Goal: Information Seeking & Learning: Check status

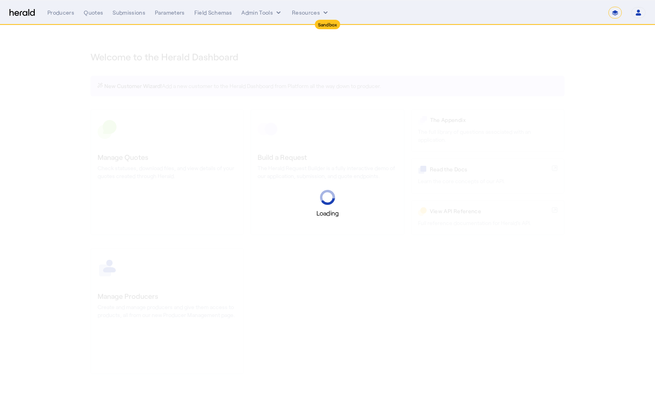
select select "*******"
select select "pfm_2v8p_herald_api"
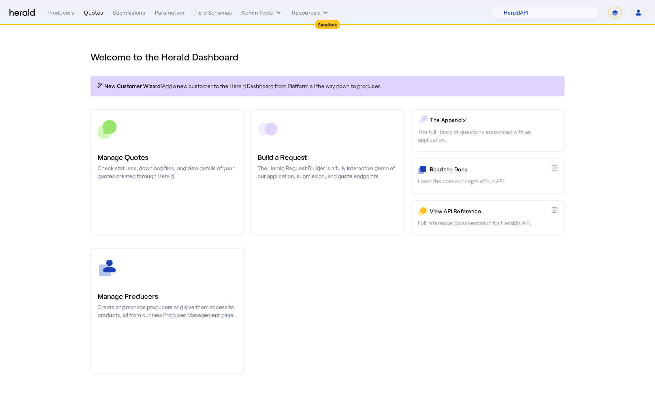
click at [94, 16] on div "Quotes" at bounding box center [93, 13] width 19 height 8
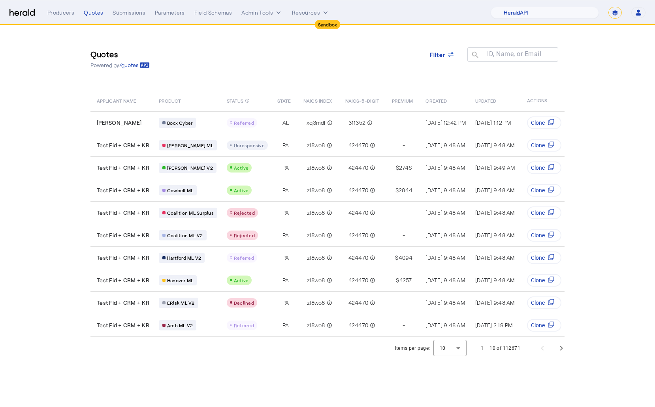
click at [617, 12] on select "**********" at bounding box center [615, 13] width 13 height 12
select select "**********"
click at [609, 7] on select "**********" at bounding box center [615, 13] width 13 height 12
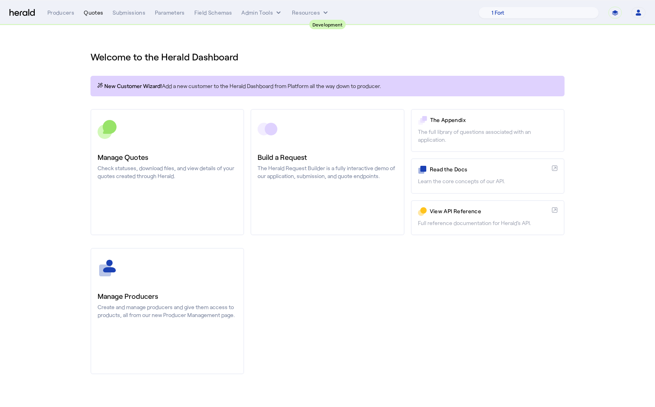
click at [92, 12] on div "Quotes" at bounding box center [93, 13] width 19 height 8
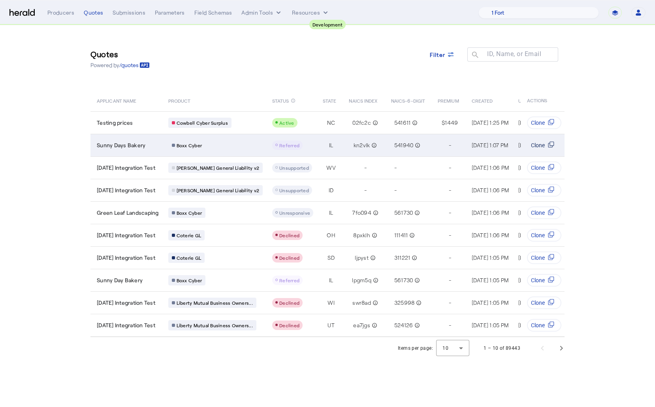
click at [545, 145] on svg-icon "Table view of all quotes submitted by your platform" at bounding box center [551, 145] width 13 height 8
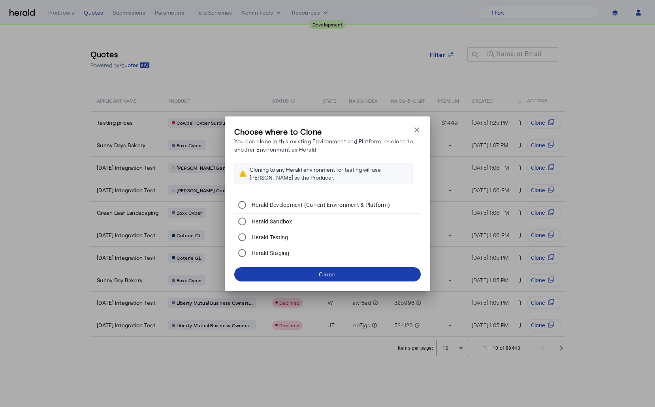
click at [325, 283] on span at bounding box center [327, 274] width 187 height 19
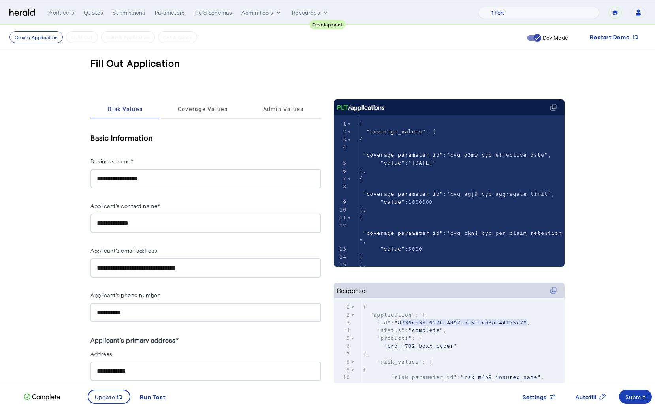
type textarea "**********"
drag, startPoint x: 402, startPoint y: 323, endPoint x: 525, endPoint y: 320, distance: 122.9
click at [525, 320] on span ""8736de36-629b-4d97-af5f-c03af44175c7"" at bounding box center [460, 323] width 132 height 6
click at [443, 230] on span ""coverage_parameter_id"" at bounding box center [403, 233] width 80 height 6
type textarea "**********"
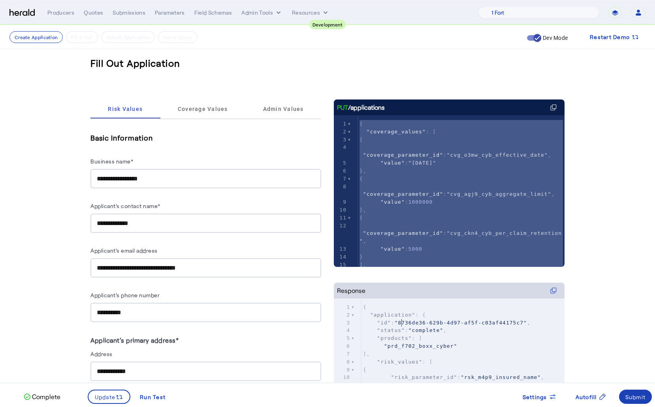
click at [401, 324] on span ""8736de36-629b-4d97-af5f-c03af44175c7"" at bounding box center [460, 323] width 132 height 6
type textarea "**********"
drag, startPoint x: 401, startPoint y: 324, endPoint x: 526, endPoint y: 320, distance: 124.5
click at [526, 320] on span ""8736de36-629b-4d97-af5f-c03af44175c7"" at bounding box center [460, 323] width 132 height 6
click at [90, 11] on div "Quotes" at bounding box center [93, 13] width 19 height 8
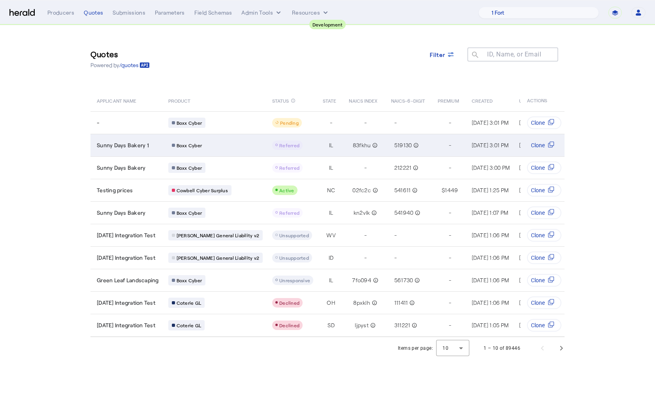
click at [156, 155] on td "Sunny Days Bakery 1" at bounding box center [126, 145] width 72 height 23
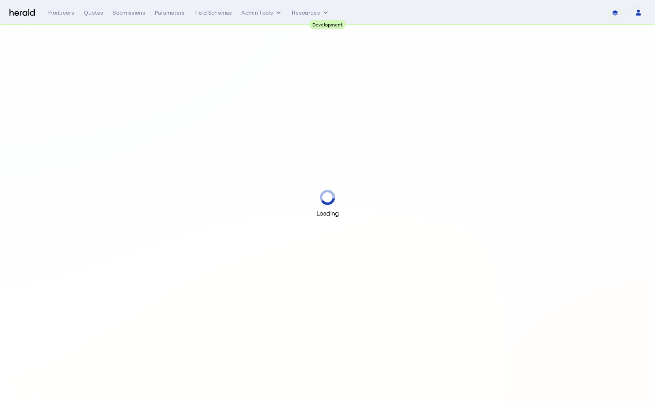
select select "pfm_2v8p_herald_api"
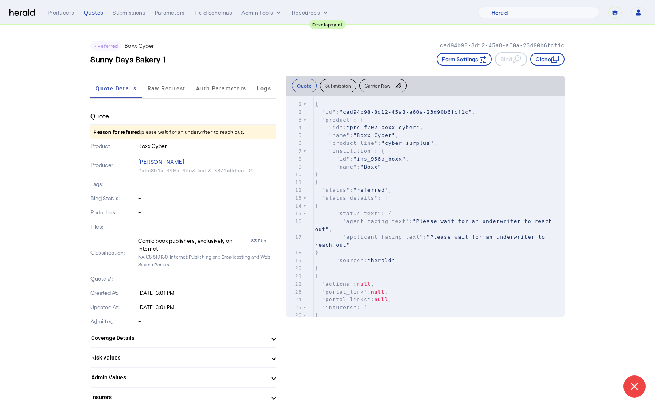
click at [170, 100] on div "Quote Details Raw Request Auth Parameters Logs" at bounding box center [183, 89] width 186 height 26
click at [169, 94] on span "Raw Request" at bounding box center [166, 88] width 38 height 19
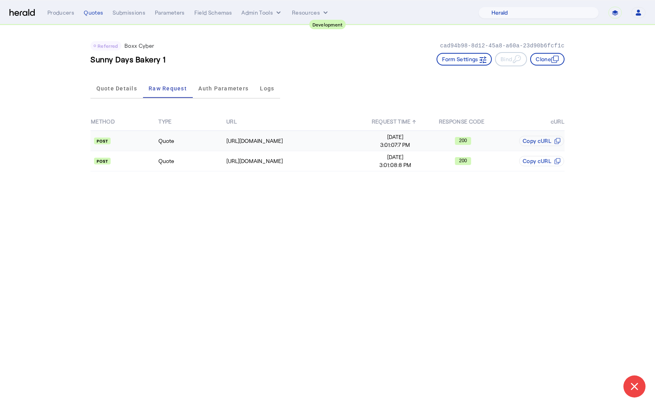
click at [129, 149] on td at bounding box center [124, 141] width 68 height 21
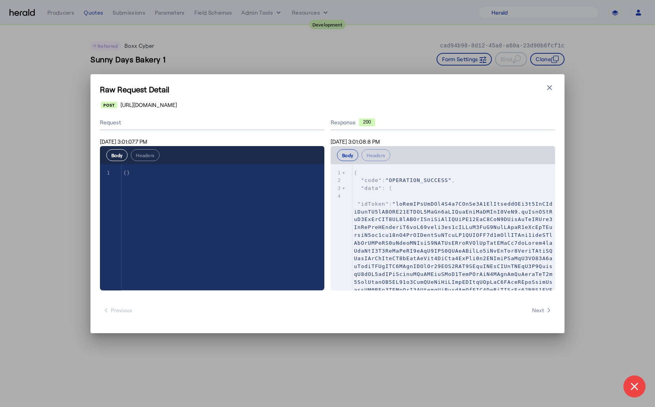
click at [57, 164] on div "Raw Request Detail Close modal https://cauat-mkt-api-piboxx.boxxinsurance.com/b…" at bounding box center [327, 203] width 655 height 407
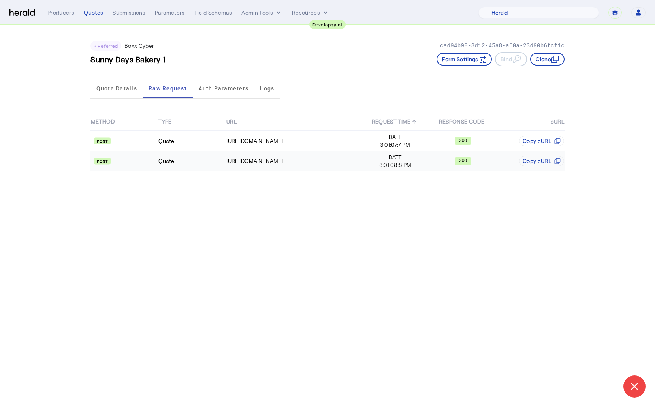
click at [117, 160] on api-badge at bounding box center [124, 161] width 67 height 8
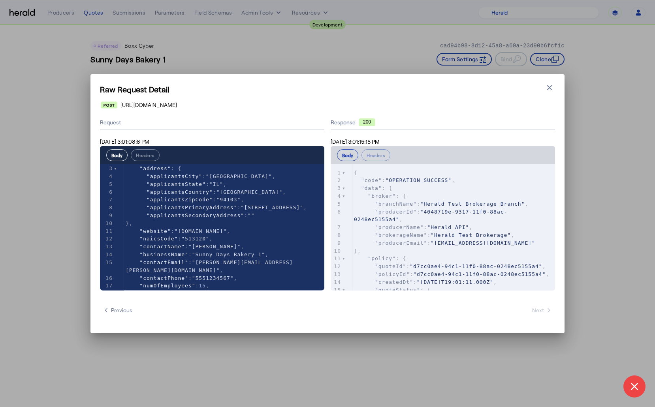
scroll to position [20, 0]
click at [77, 148] on div "Raw Request Detail Close modal https://cauat-mkt-api-piboxx.boxxinsurance.com/b…" at bounding box center [327, 203] width 655 height 407
click at [103, 15] on div "Raw Request Detail Close modal https://cauat-mkt-api-piboxx.boxxinsurance.com/b…" at bounding box center [327, 203] width 655 height 407
click at [87, 14] on div "Raw Request Detail Close modal https://cauat-mkt-api-piboxx.boxxinsurance.com/b…" at bounding box center [327, 203] width 655 height 407
drag, startPoint x: 87, startPoint y: 14, endPoint x: 127, endPoint y: 26, distance: 42.6
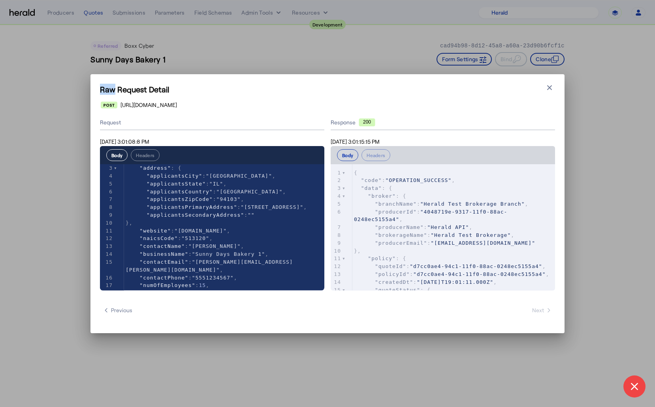
click at [87, 14] on div "Raw Request Detail Close modal https://cauat-mkt-api-piboxx.boxxinsurance.com/b…" at bounding box center [327, 203] width 655 height 407
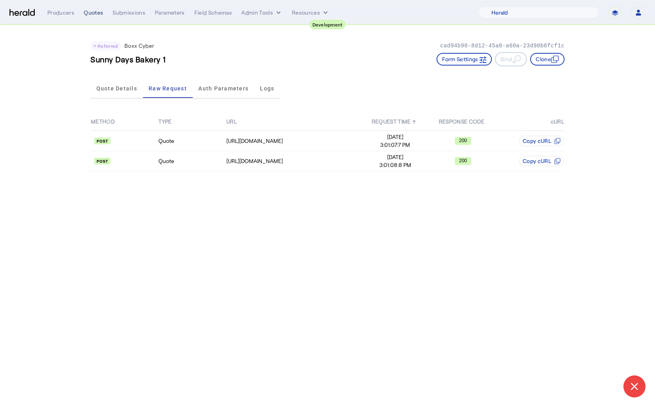
click at [93, 15] on div "Quotes" at bounding box center [93, 13] width 19 height 8
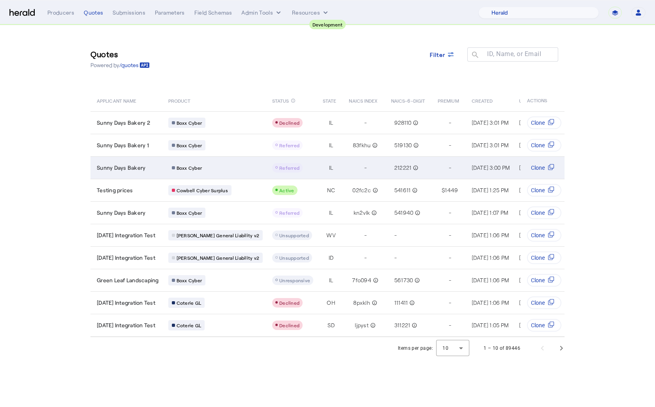
click at [149, 170] on div "Sunny Days Bakery" at bounding box center [128, 168] width 62 height 8
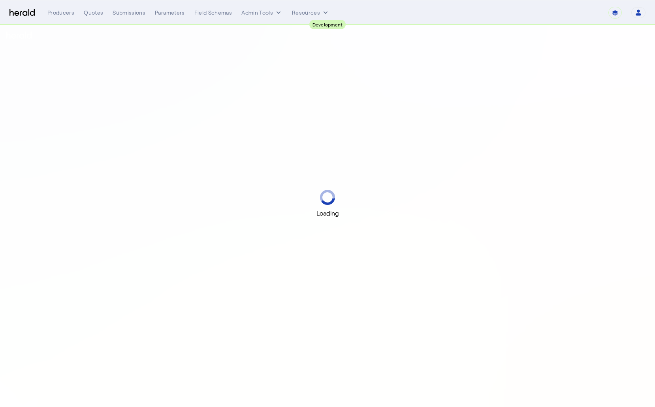
select select "pfm_2v8p_herald_api"
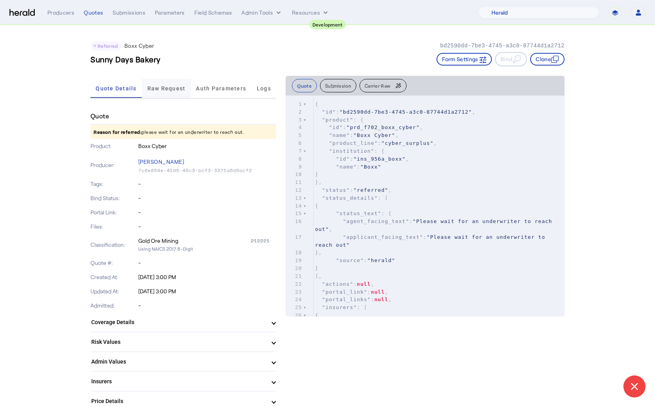
click at [173, 90] on span "Raw Request" at bounding box center [166, 89] width 38 height 6
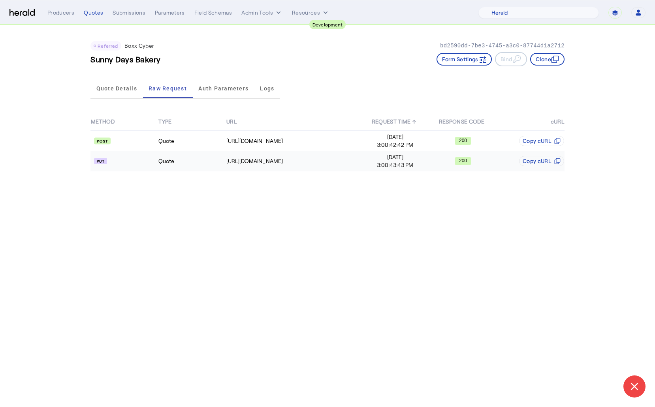
click at [143, 155] on td at bounding box center [124, 161] width 68 height 20
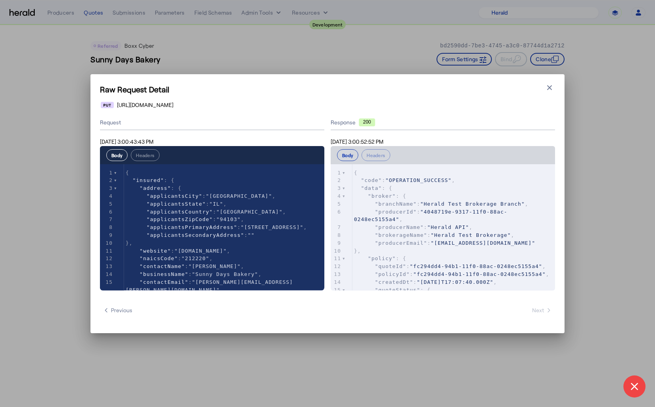
click at [95, 11] on div "Raw Request Detail Close modal https://cauat-mkt-api-piboxx.boxxinsurance.com/b…" at bounding box center [327, 203] width 655 height 407
click at [94, 12] on div "Raw Request Detail Close modal https://cauat-mkt-api-piboxx.boxxinsurance.com/b…" at bounding box center [327, 203] width 655 height 407
click at [95, 15] on div "Raw Request Detail Close modal https://cauat-mkt-api-piboxx.boxxinsurance.com/b…" at bounding box center [327, 203] width 655 height 407
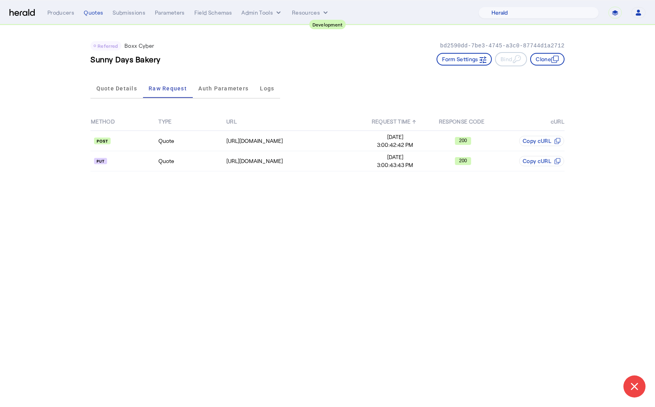
click at [95, 15] on div "Quotes" at bounding box center [93, 13] width 19 height 8
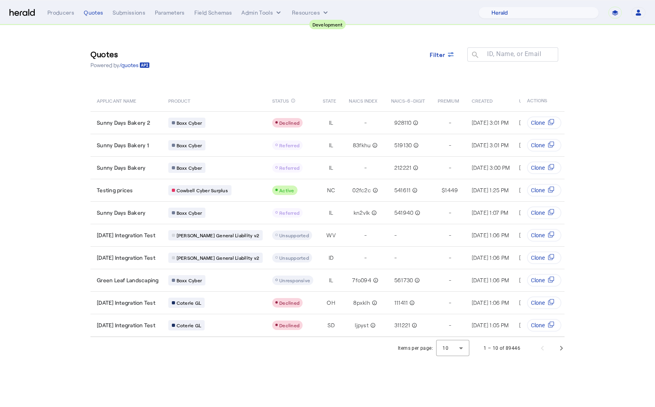
click at [27, 177] on section "Quotes Powered by /quotes Filter ID, Name, or Email search APPLICANT NAME PRODU…" at bounding box center [327, 192] width 655 height 334
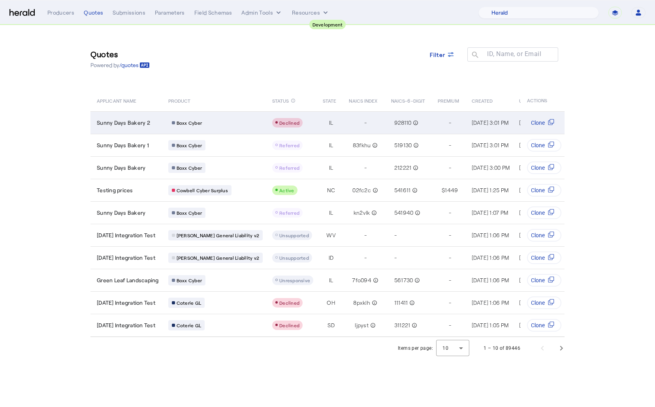
click at [153, 130] on td "Sunny Days Bakery 2" at bounding box center [126, 122] width 72 height 23
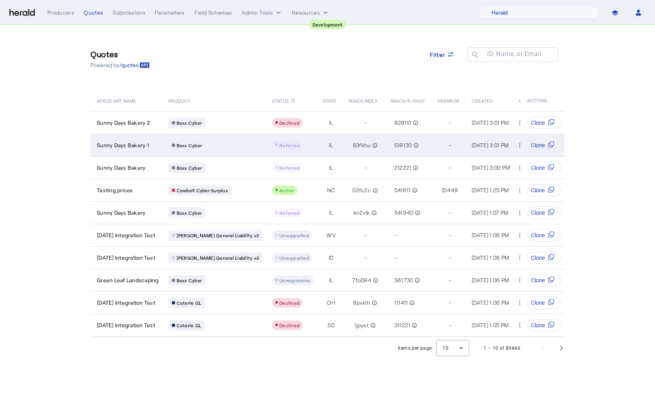
click at [152, 143] on div "Sunny Days Bakery 1" at bounding box center [128, 145] width 62 height 8
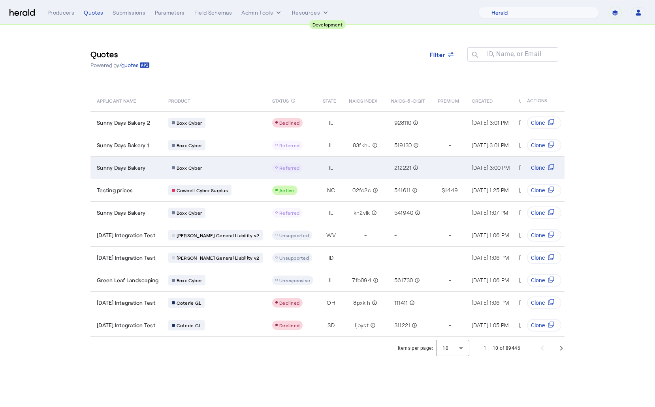
click at [145, 168] on div "Sunny Days Bakery" at bounding box center [128, 168] width 62 height 8
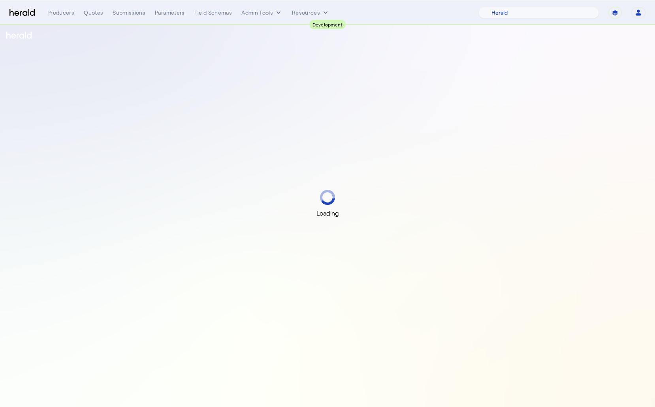
select select "pfm_2v8p_herald_api"
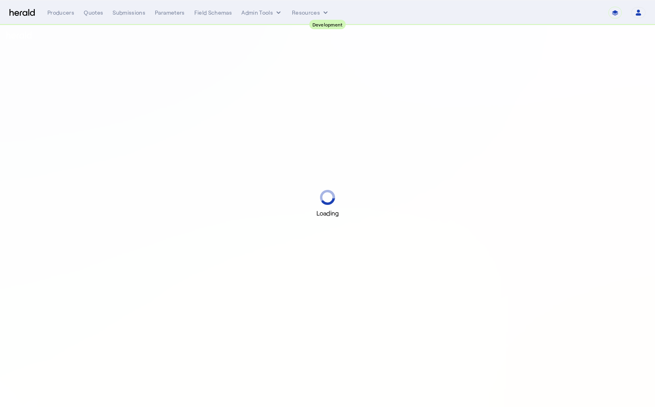
select select "pfm_2v8p_herald_api"
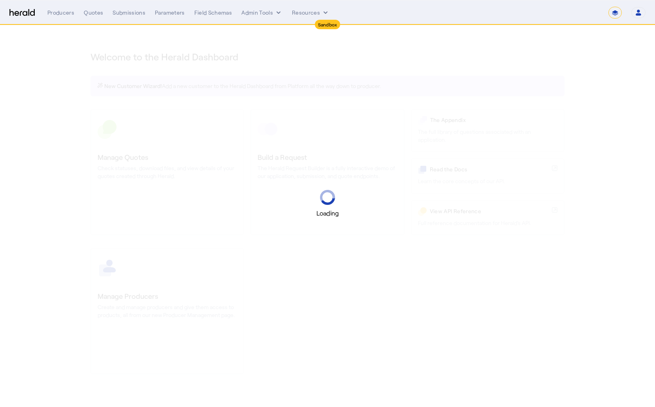
select select "*******"
select select "pfm_2v8p_herald_api"
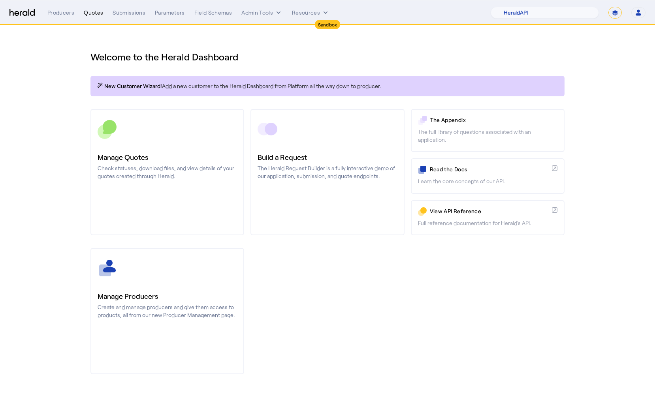
click at [94, 12] on div "Quotes" at bounding box center [93, 13] width 19 height 8
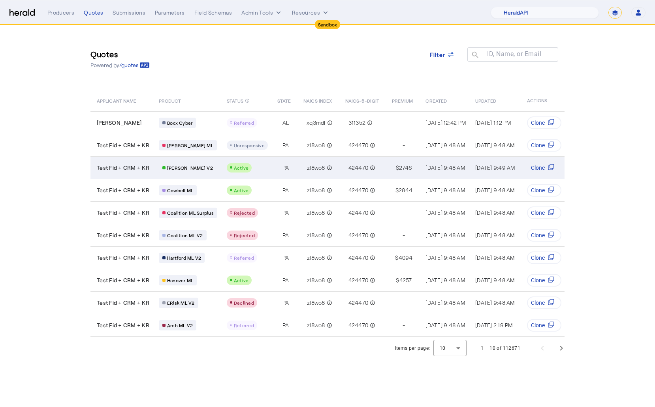
click at [138, 171] on span "Test Fid + CRM + KR" at bounding box center [123, 168] width 53 height 8
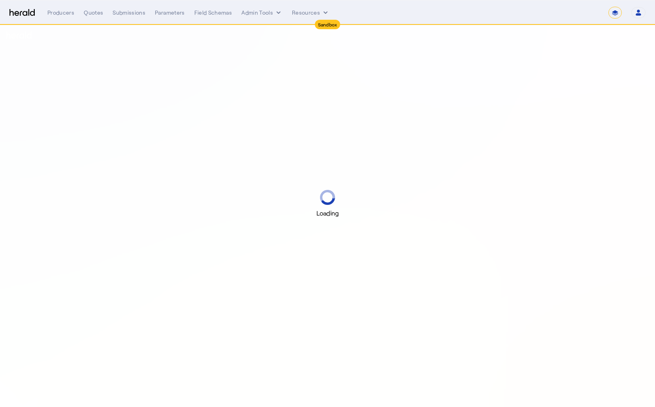
select select "*******"
select select "pfm_2v8p_herald_api"
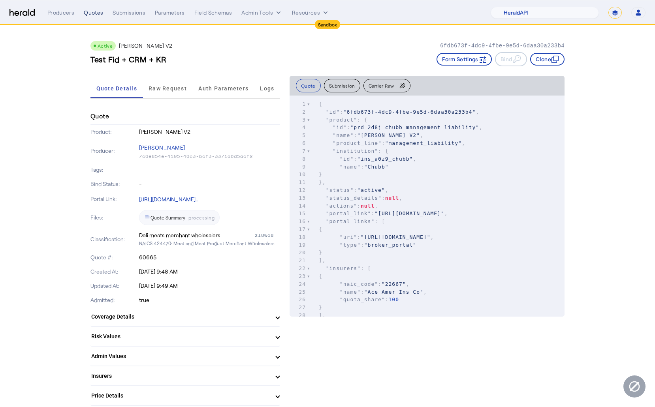
click at [88, 14] on div "Quotes" at bounding box center [93, 13] width 19 height 8
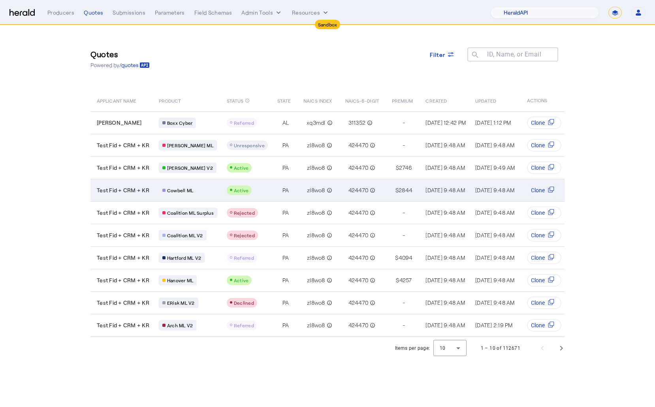
click at [139, 196] on td "Test Fid + CRM + KR" at bounding box center [121, 190] width 62 height 23
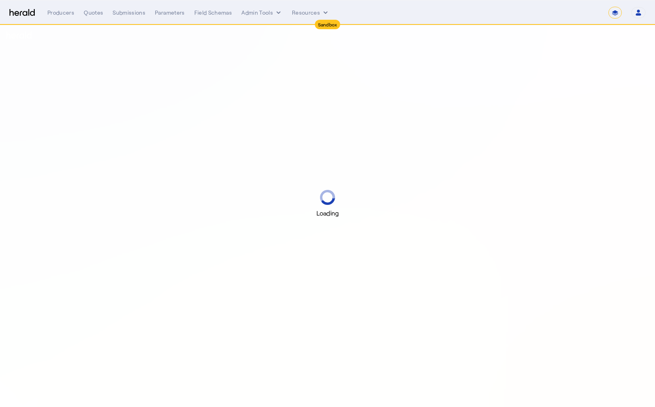
select select "*******"
select select "pfm_2v8p_herald_api"
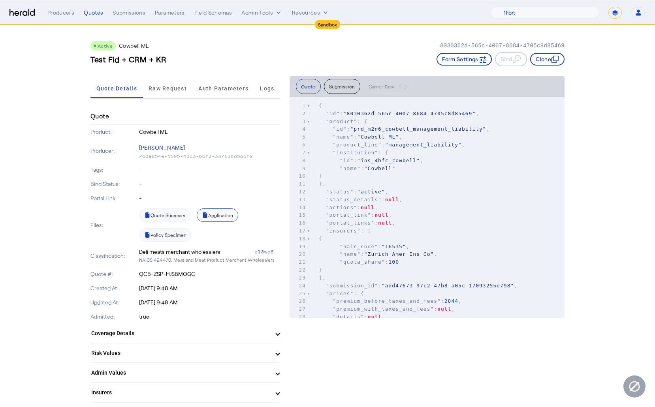
click at [217, 213] on link "Application" at bounding box center [217, 215] width 41 height 13
